Goal: Information Seeking & Learning: Learn about a topic

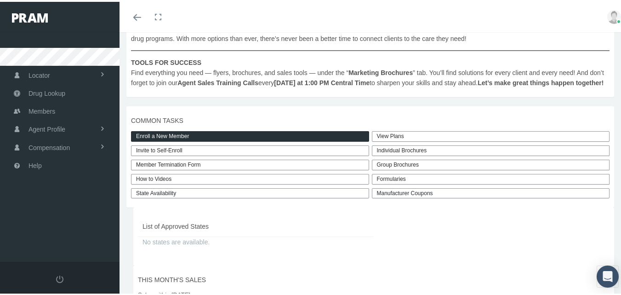
scroll to position [138, 0]
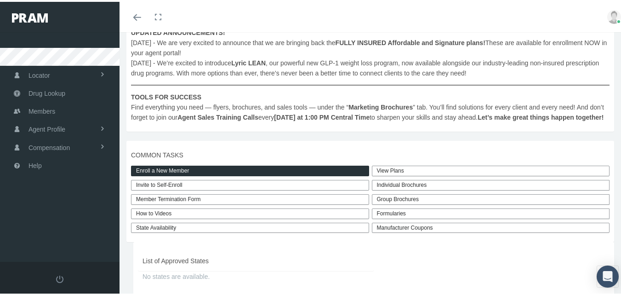
click at [157, 217] on link "How to Videos" at bounding box center [250, 211] width 238 height 11
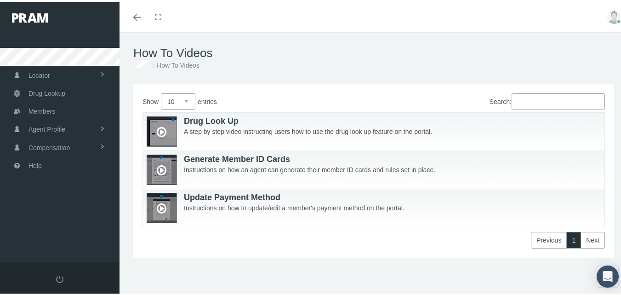
click at [164, 209] on icon at bounding box center [162, 207] width 10 height 18
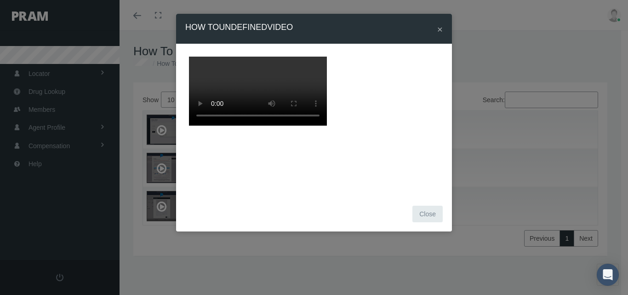
click at [503, 147] on div "× How To undefined Video Close" at bounding box center [314, 147] width 628 height 295
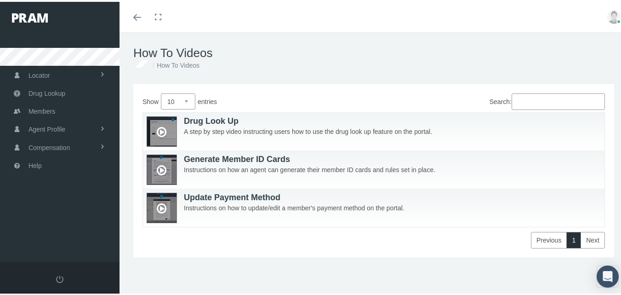
click at [166, 167] on icon at bounding box center [162, 169] width 10 height 18
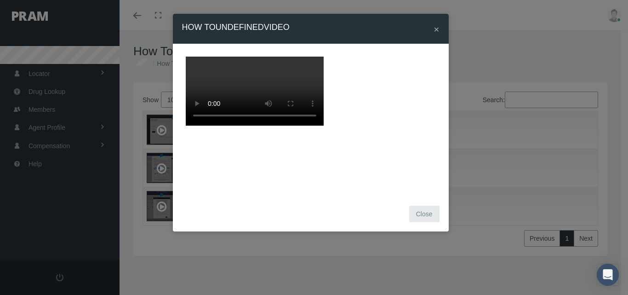
click at [434, 28] on span "×" at bounding box center [437, 29] width 6 height 11
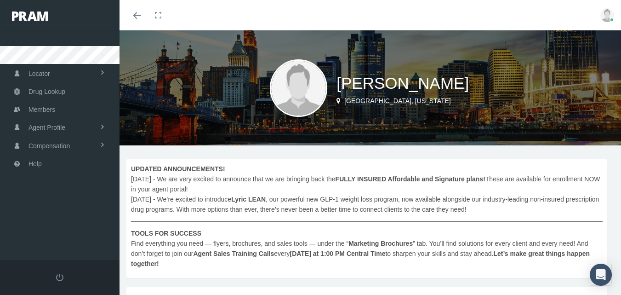
scroll to position [138, 0]
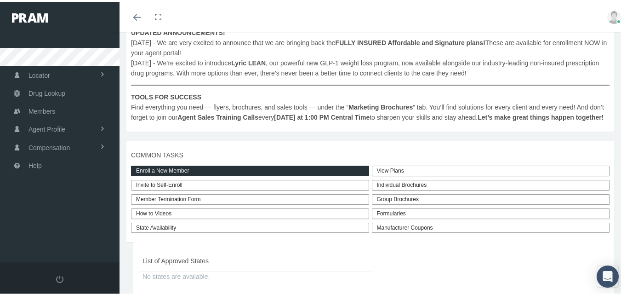
click at [172, 231] on link "State Availability" at bounding box center [250, 226] width 238 height 11
click at [416, 188] on div "Individual Brochures" at bounding box center [491, 183] width 238 height 11
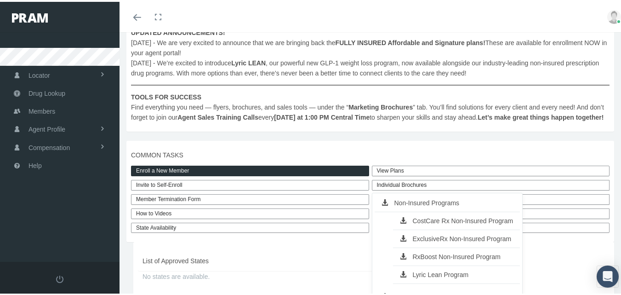
click at [382, 204] on icon at bounding box center [388, 200] width 13 height 6
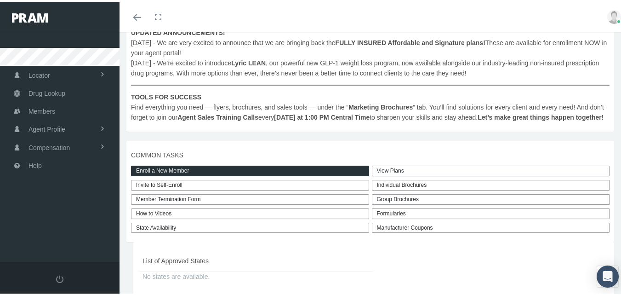
click at [386, 174] on link "View Plans" at bounding box center [491, 169] width 238 height 11
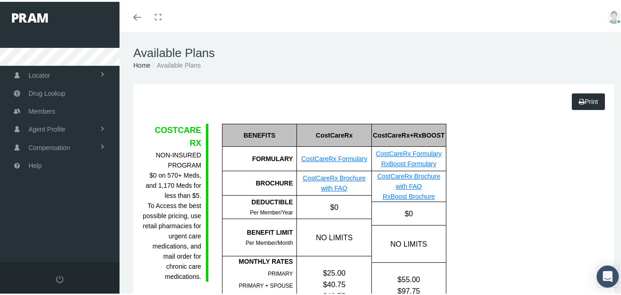
click at [325, 177] on link "CostCareRx Brochure with FAQ" at bounding box center [334, 180] width 63 height 17
click at [325, 156] on link "CostCareRx Formulary" at bounding box center [335, 156] width 66 height 7
click at [318, 6] on div "Toggle menubar Toggle fullscreen Profile Logout" at bounding box center [373, 15] width 495 height 30
